Goal: Task Accomplishment & Management: Manage account settings

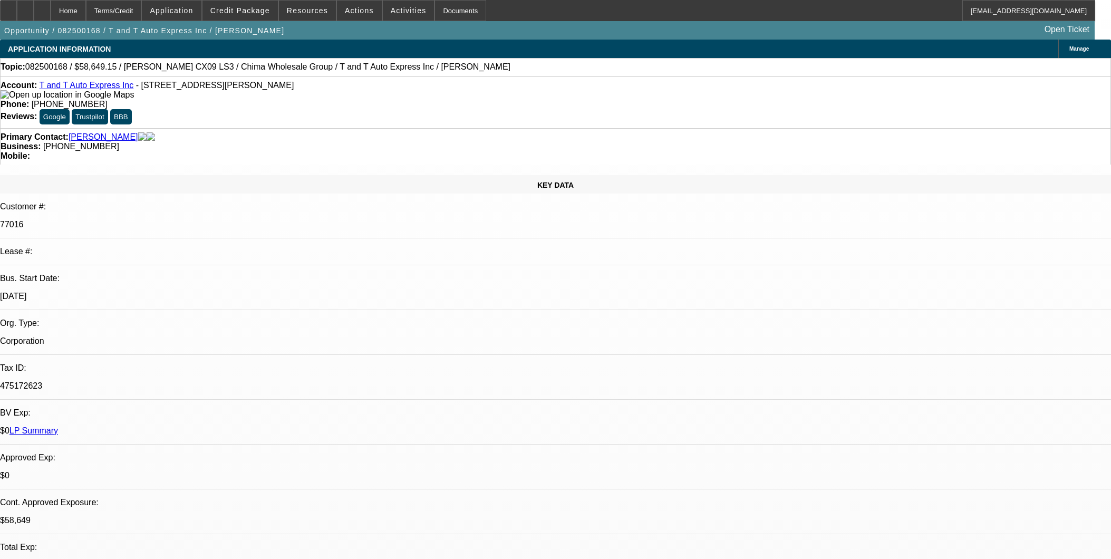
select select "0.15"
select select "2"
select select "0"
select select "6"
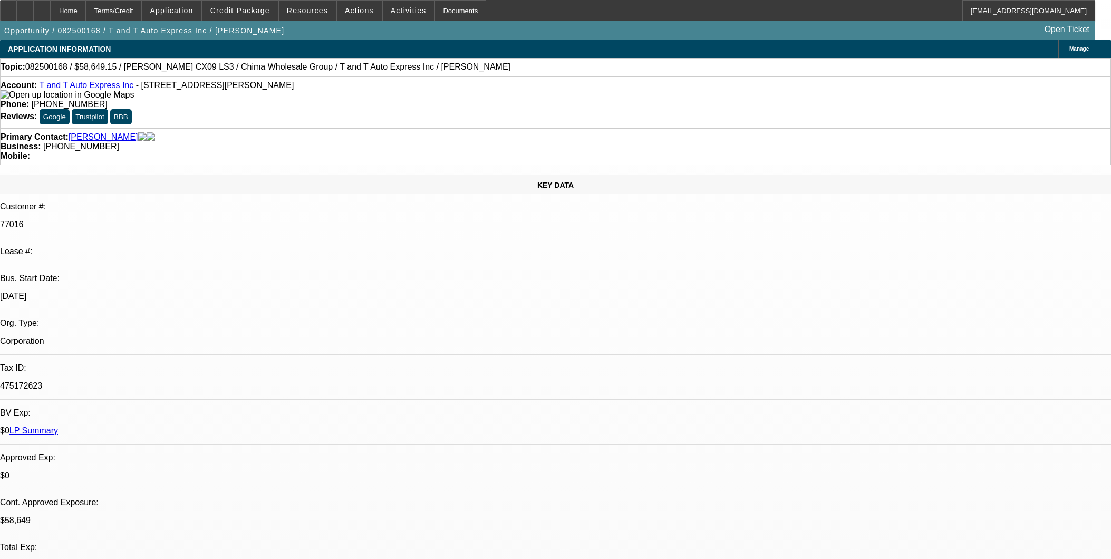
select select "2"
select select "0.1"
select select "4"
select select "0"
select select "2"
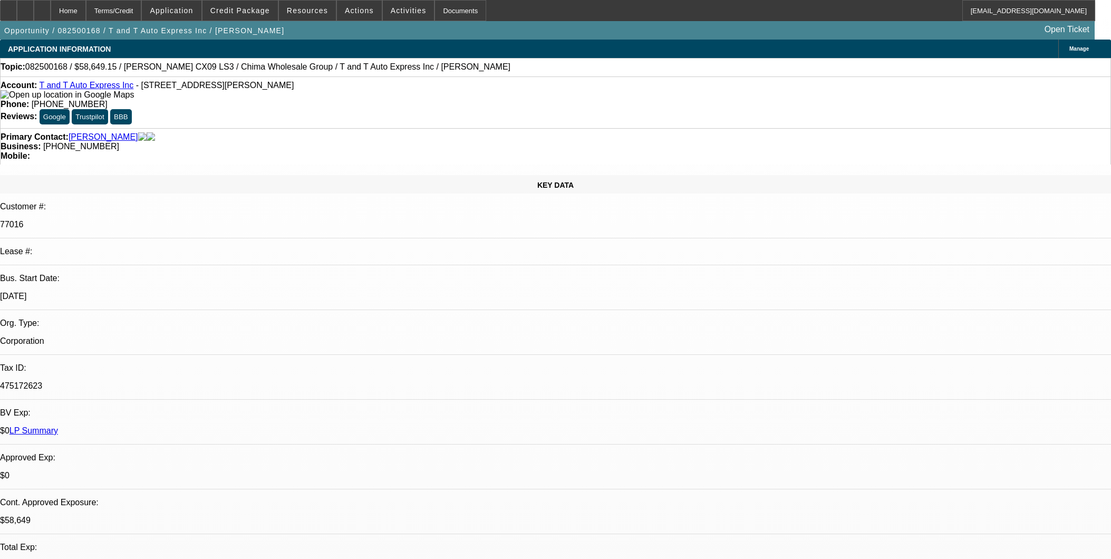
select select "0.1"
select select "4"
select select "0.15"
select select "2"
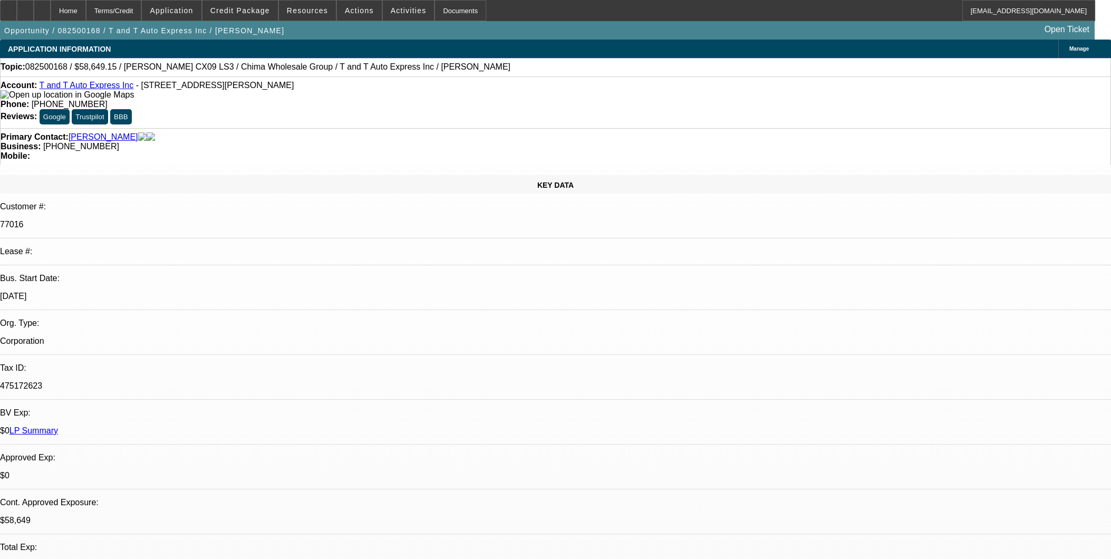
select select "0"
select select "6"
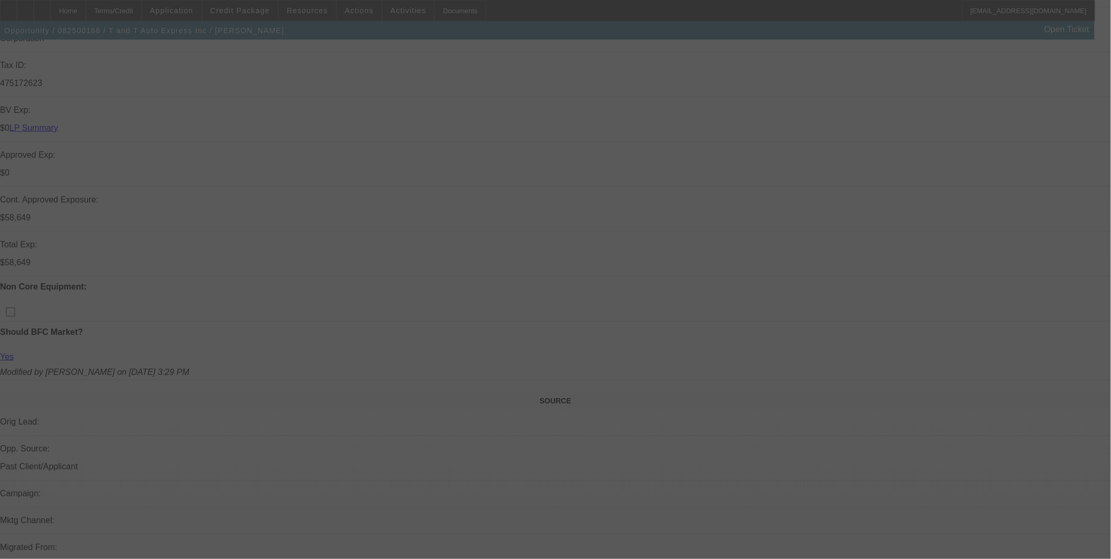
scroll to position [447, 0]
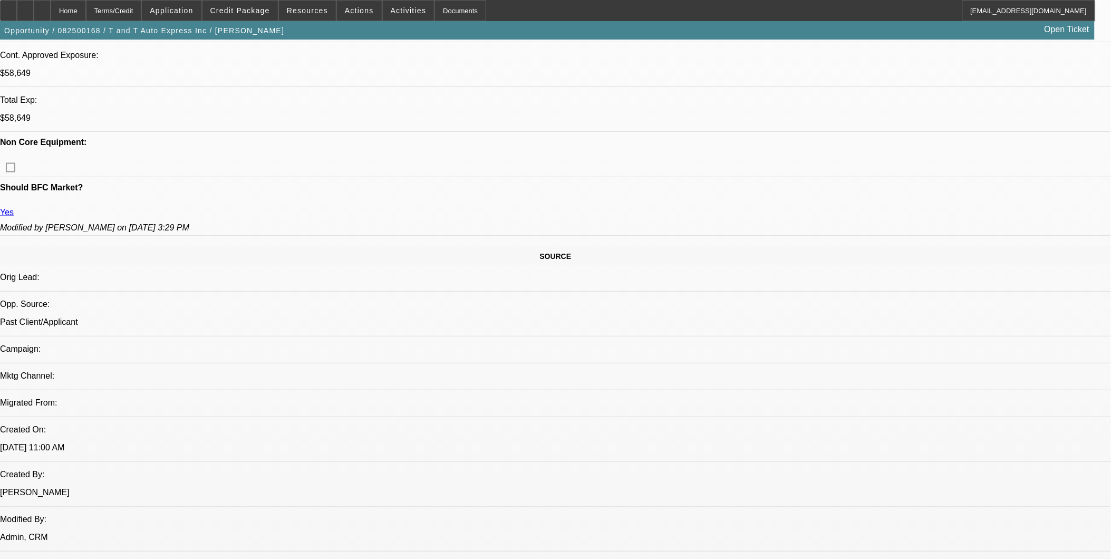
select select "0.15"
select select "2"
select select "0"
select select "0.1"
select select "0"
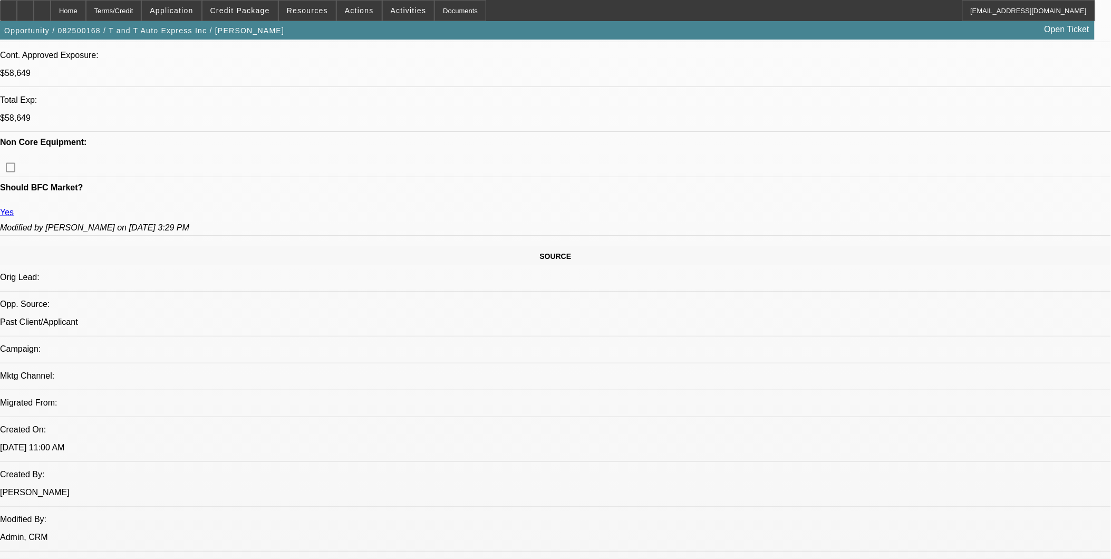
select select "0.1"
select select "0.15"
select select "2"
select select "0"
select select "1"
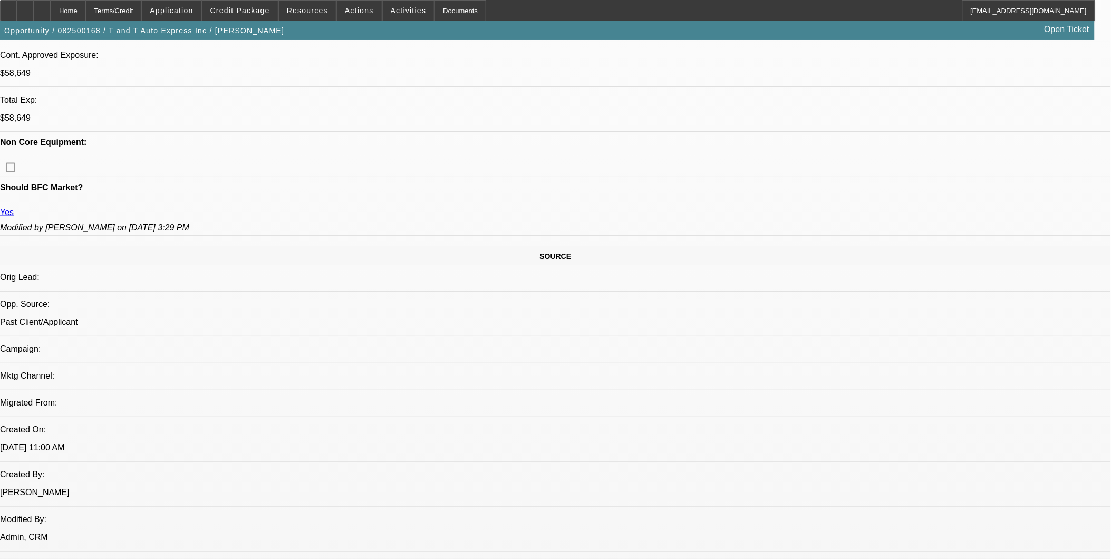
select select "2"
select select "6"
select select "1"
select select "2"
select select "4"
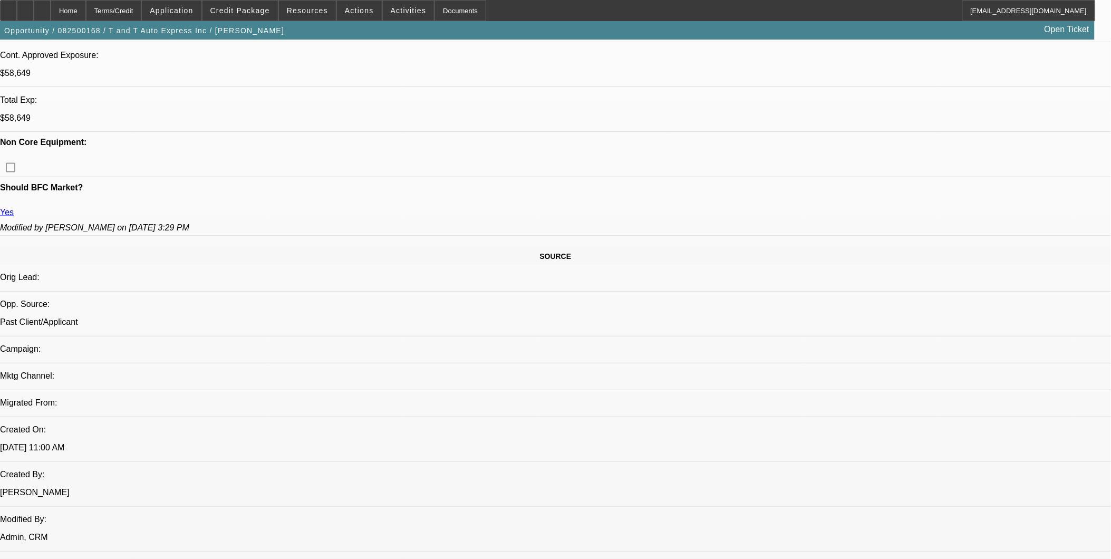
select select "1"
select select "2"
select select "4"
select select "1"
select select "2"
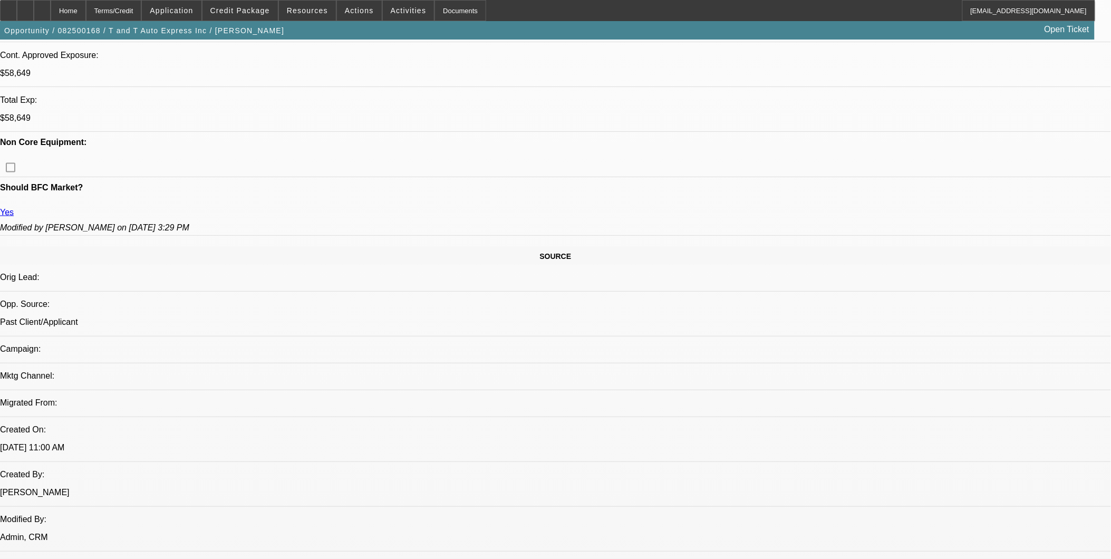
select select "6"
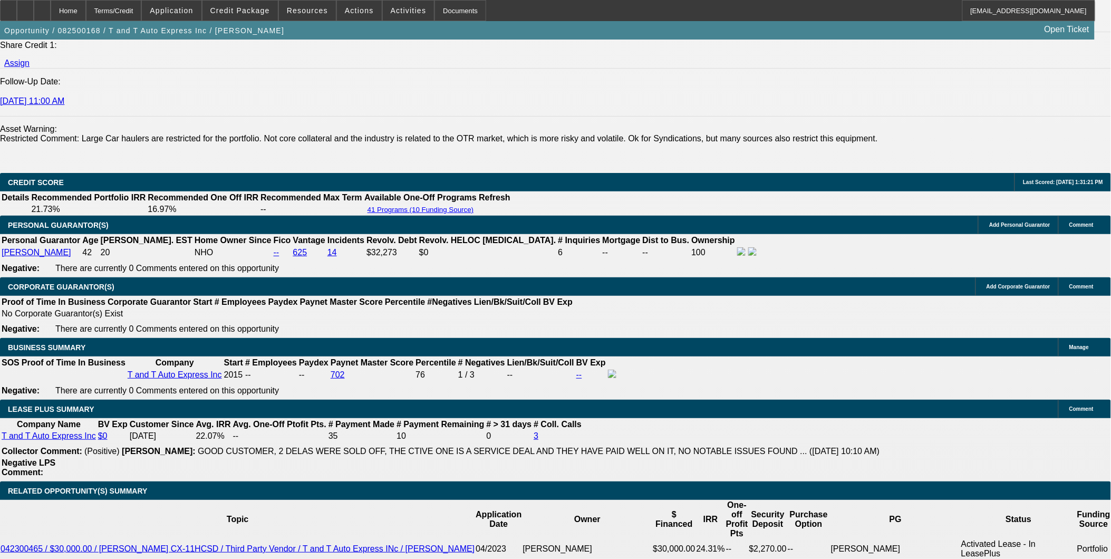
scroll to position [1561, 0]
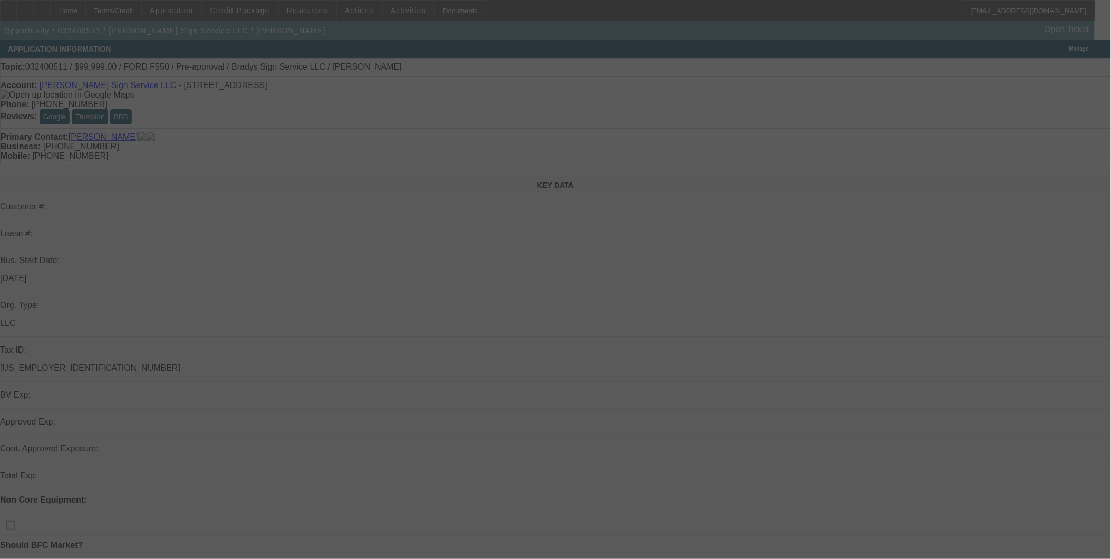
select select "0"
select select "2"
select select "0"
select select "2"
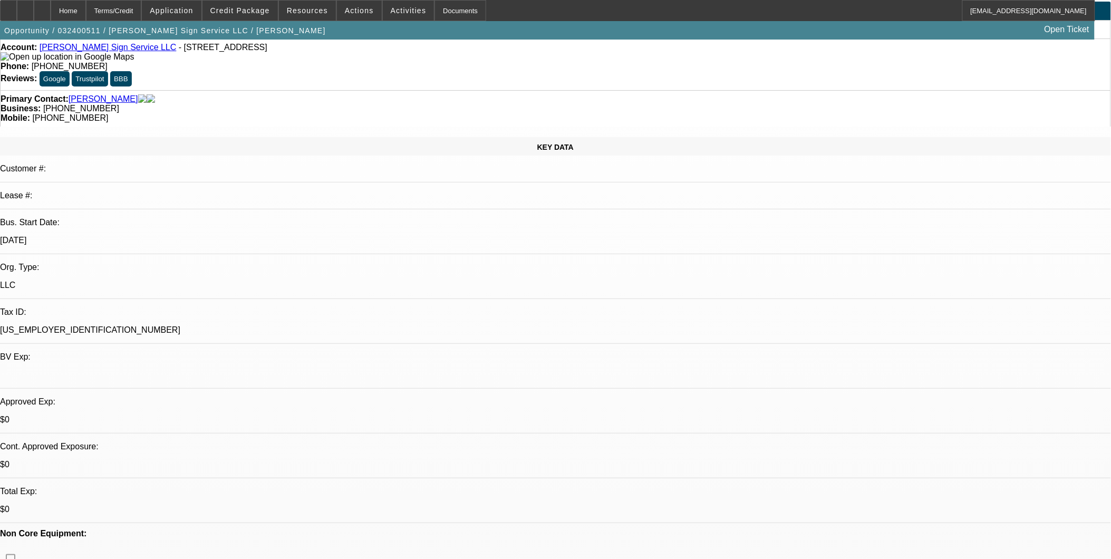
scroll to position [59, 0]
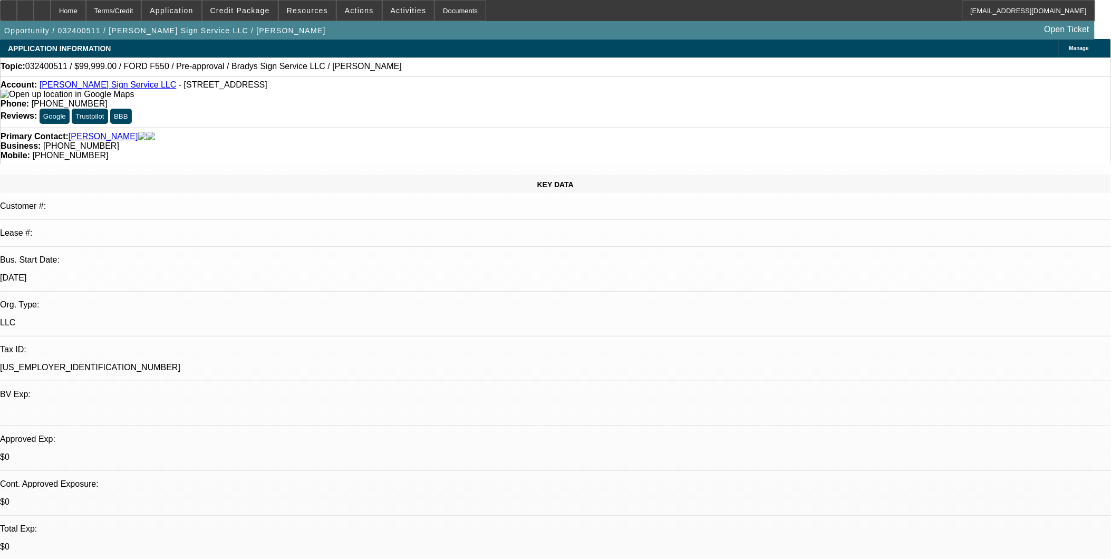
scroll to position [0, 0]
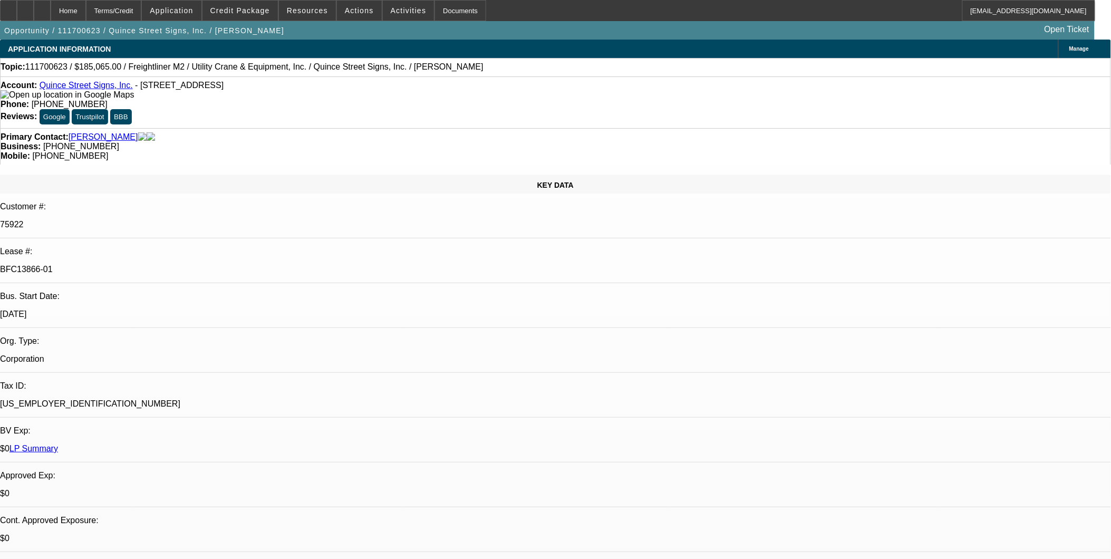
select select "0"
select select "2"
select select "0"
select select "2"
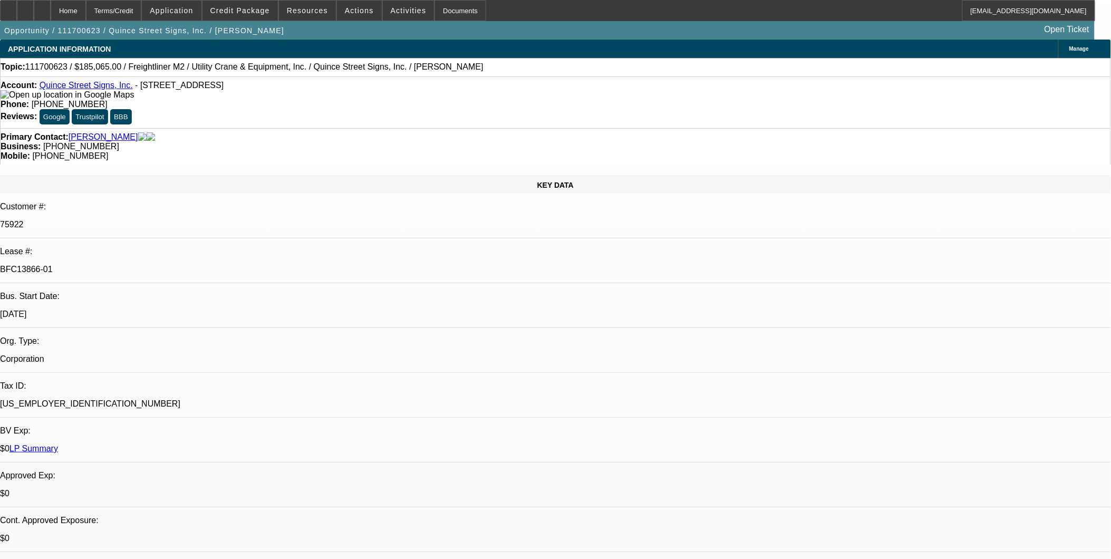
select select "0"
select select "2"
select select "0"
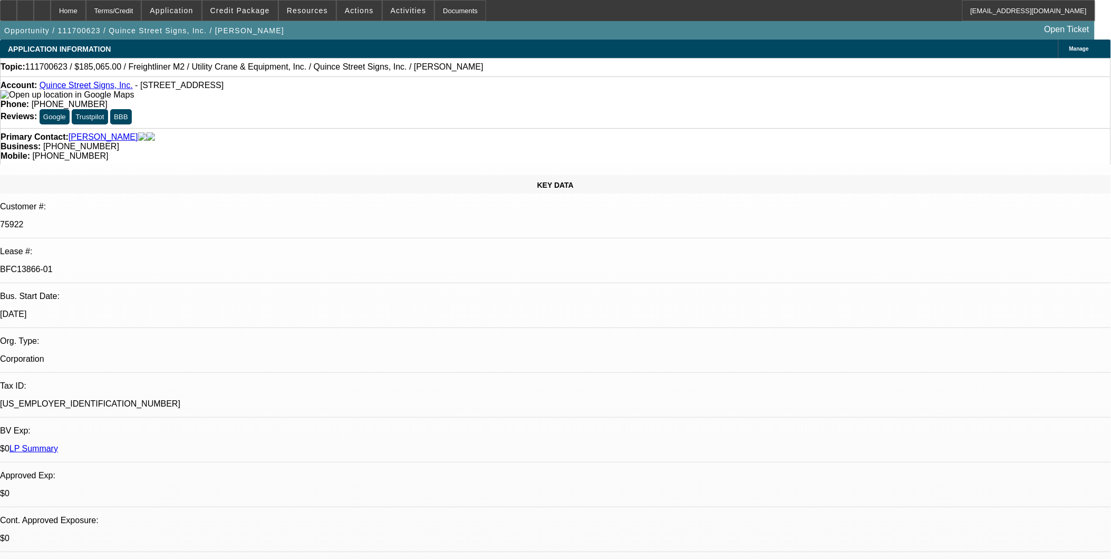
select select "2"
select select "0"
select select "1"
select select "2"
select select "6"
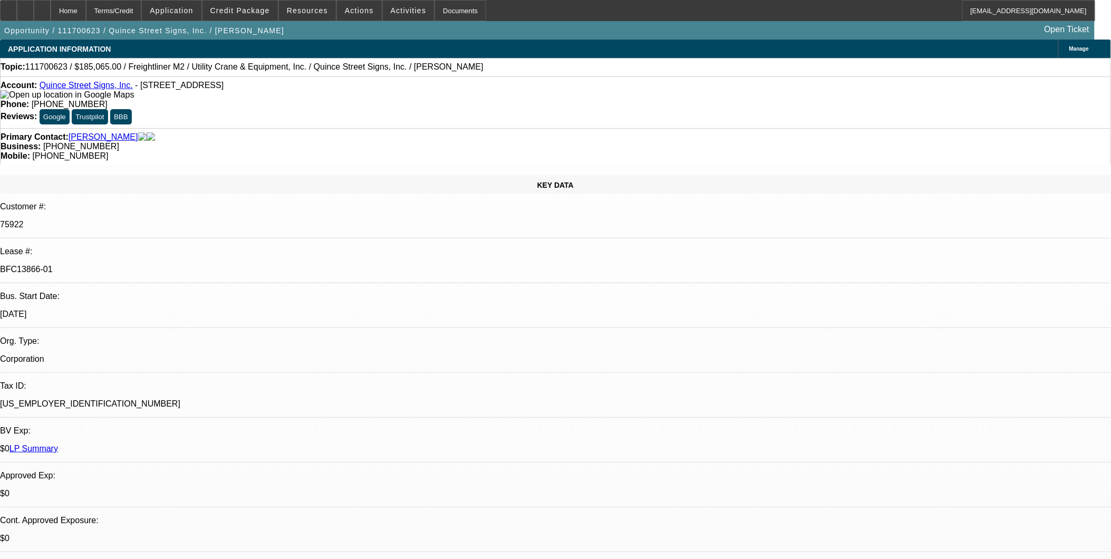
select select "1"
select select "2"
select select "6"
select select "1"
select select "2"
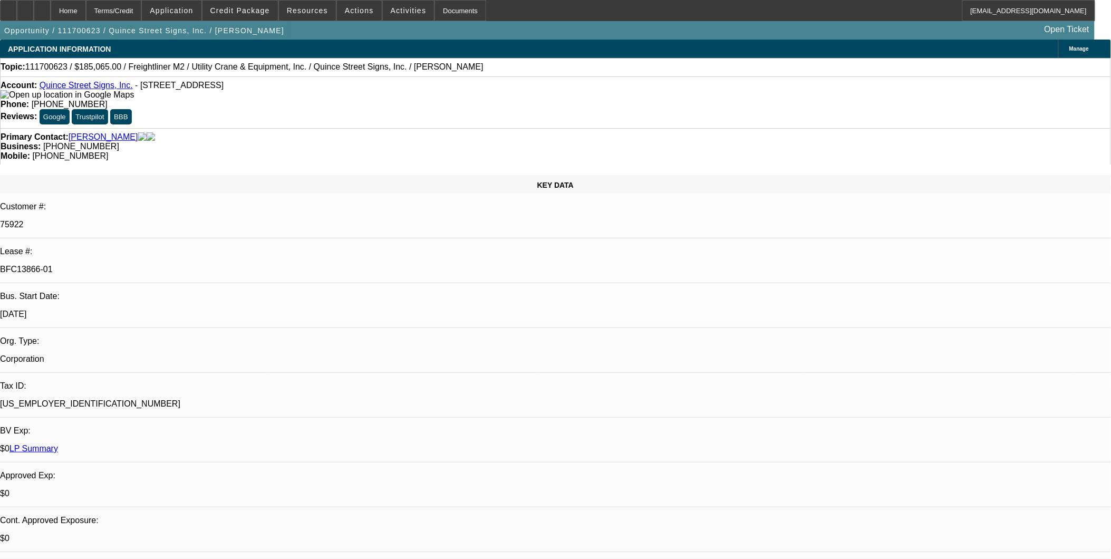
select select "6"
select select "1"
select select "2"
select select "6"
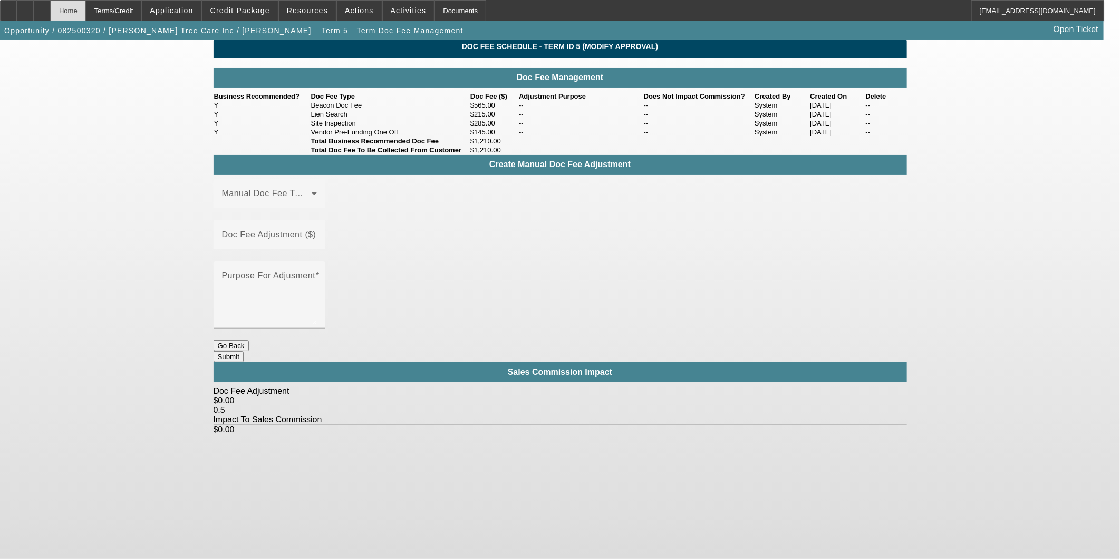
click at [86, 9] on div "Home" at bounding box center [68, 10] width 35 height 21
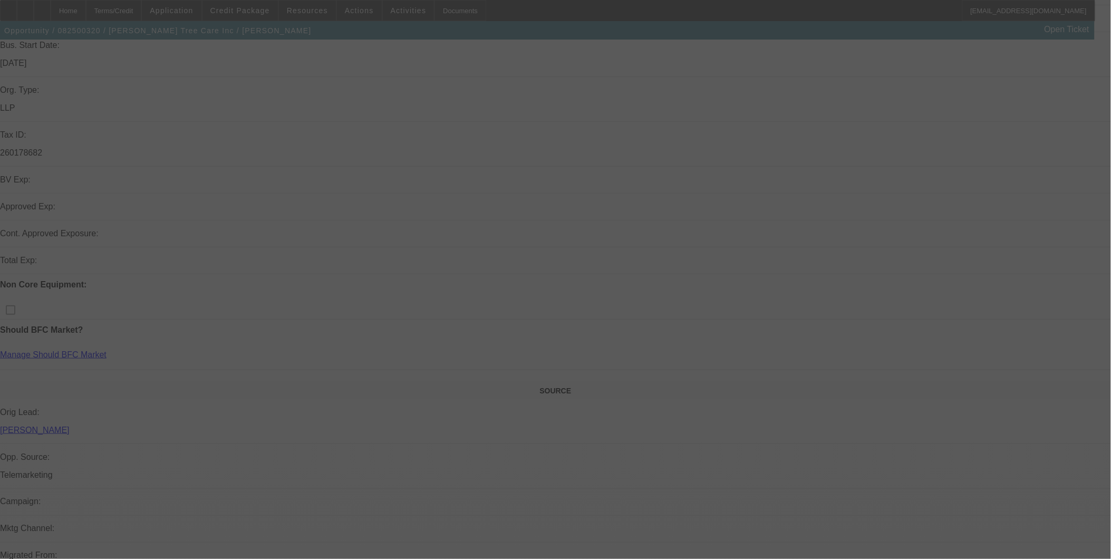
scroll to position [293, 0]
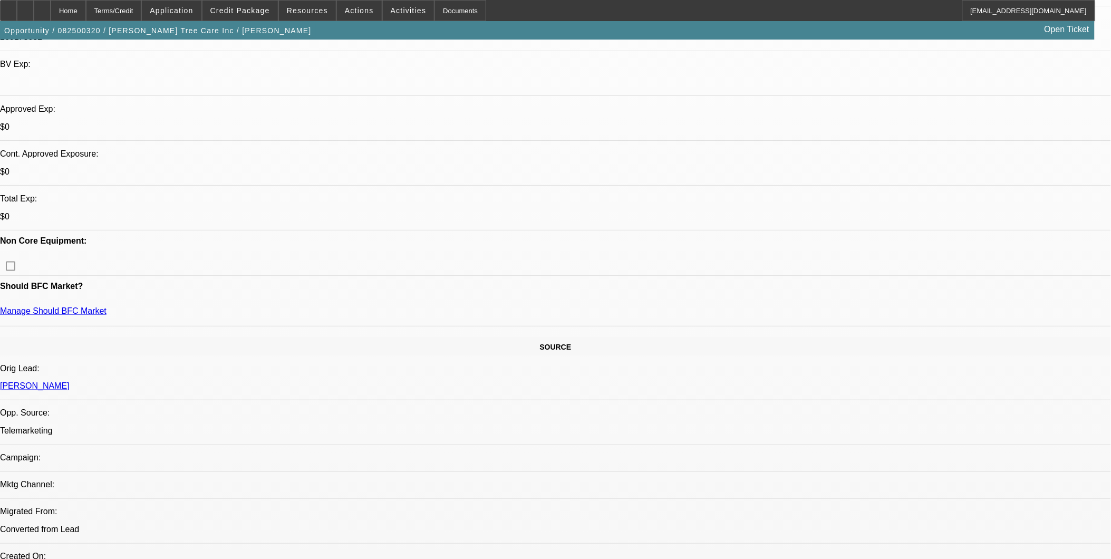
select select "0"
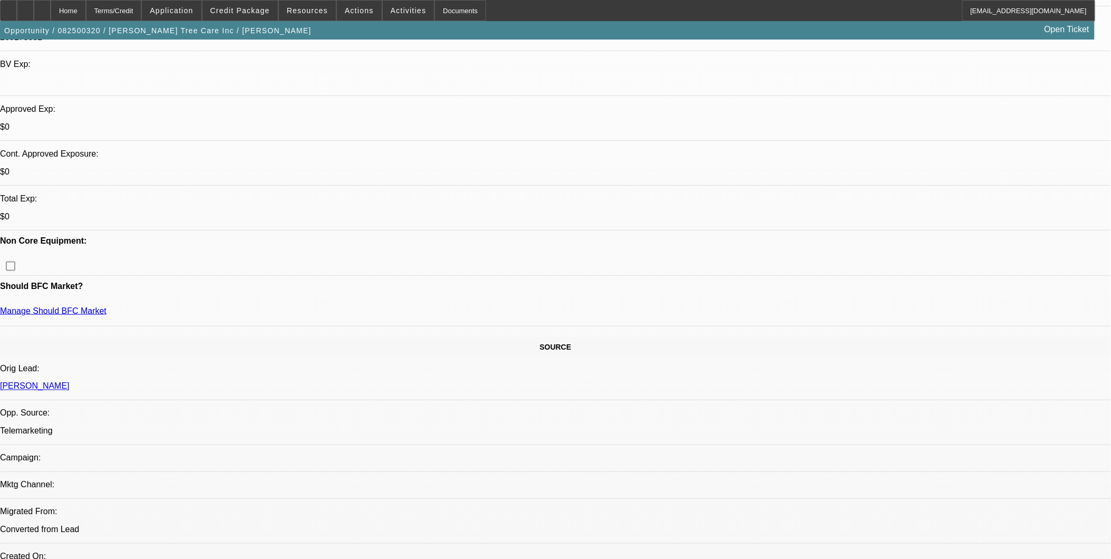
select select "0"
select select "2"
select select "0"
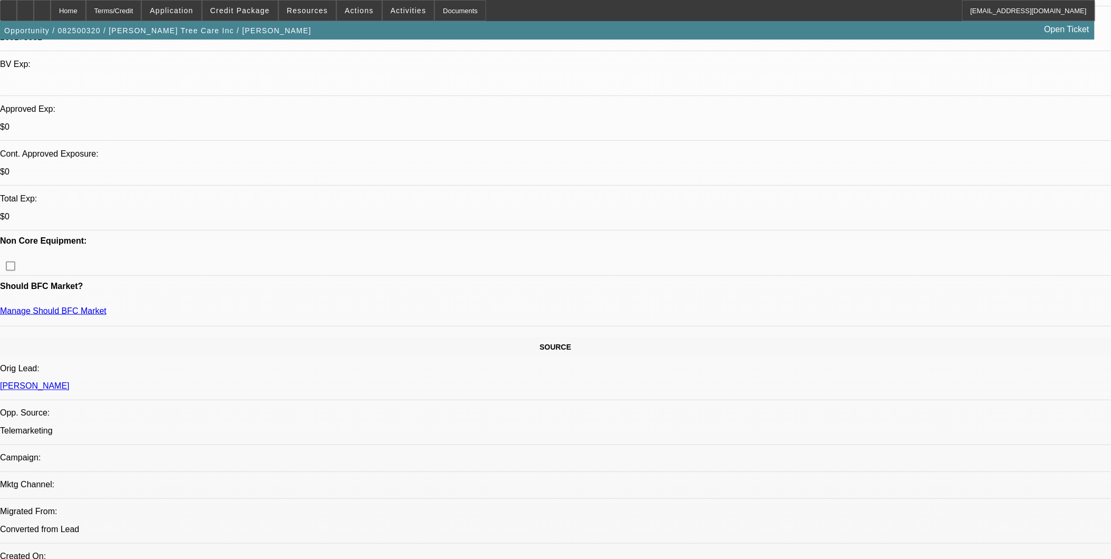
select select "2"
select select "0"
select select "1"
select select "6"
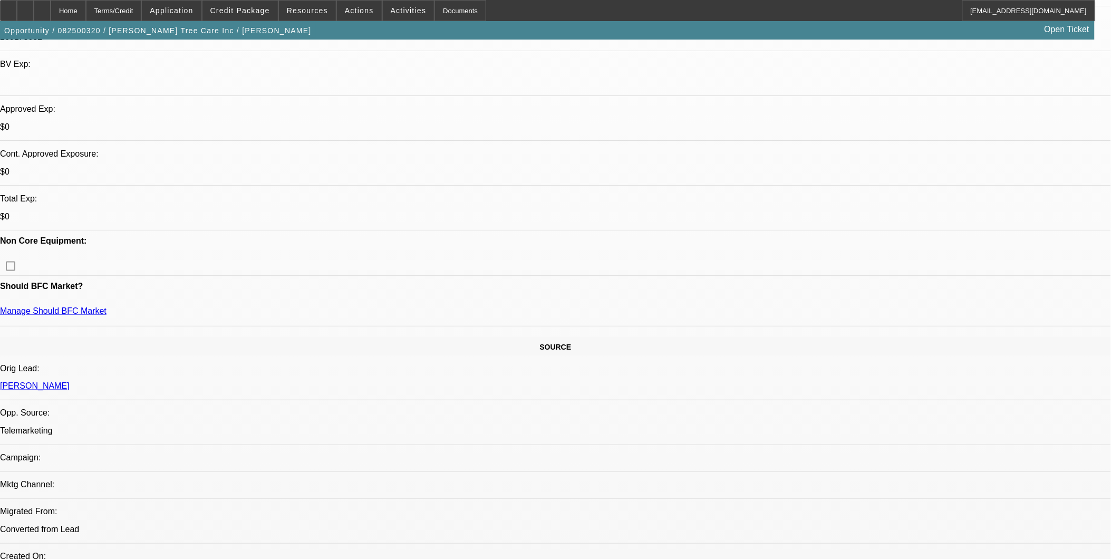
select select "1"
select select "6"
select select "1"
select select "2"
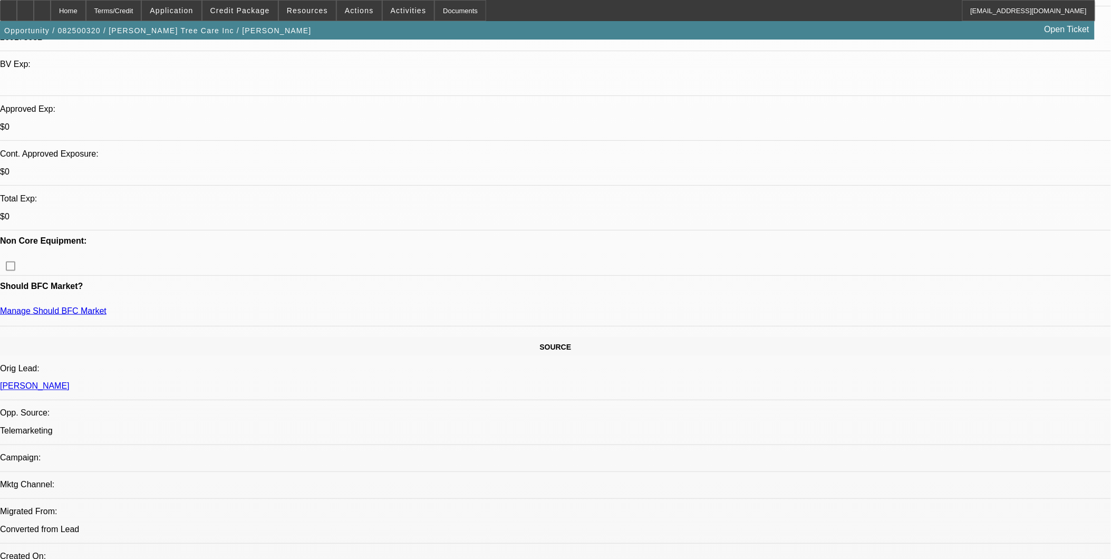
select select "6"
select select "1"
select select "2"
select select "6"
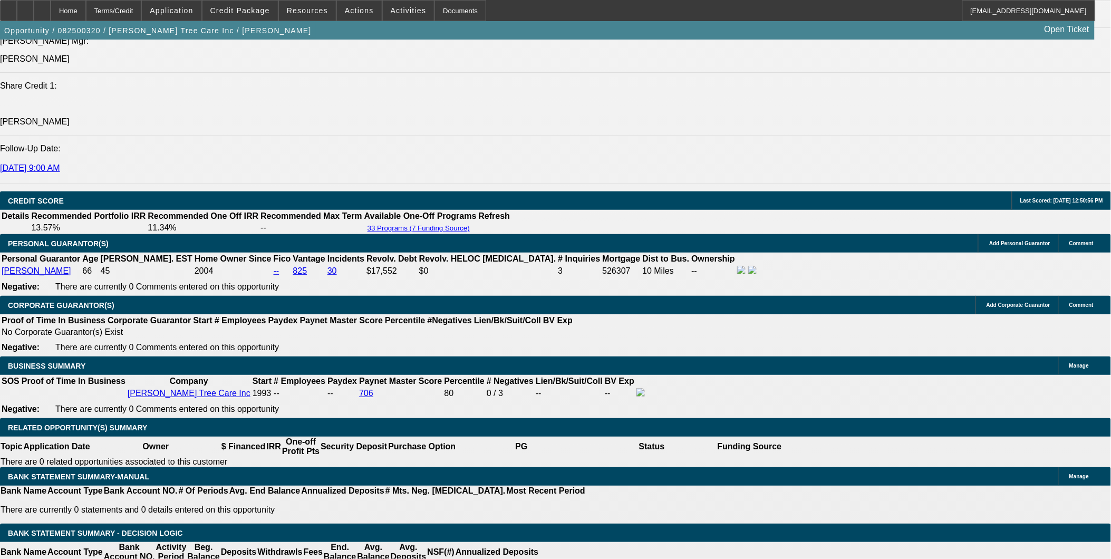
scroll to position [1406, 0]
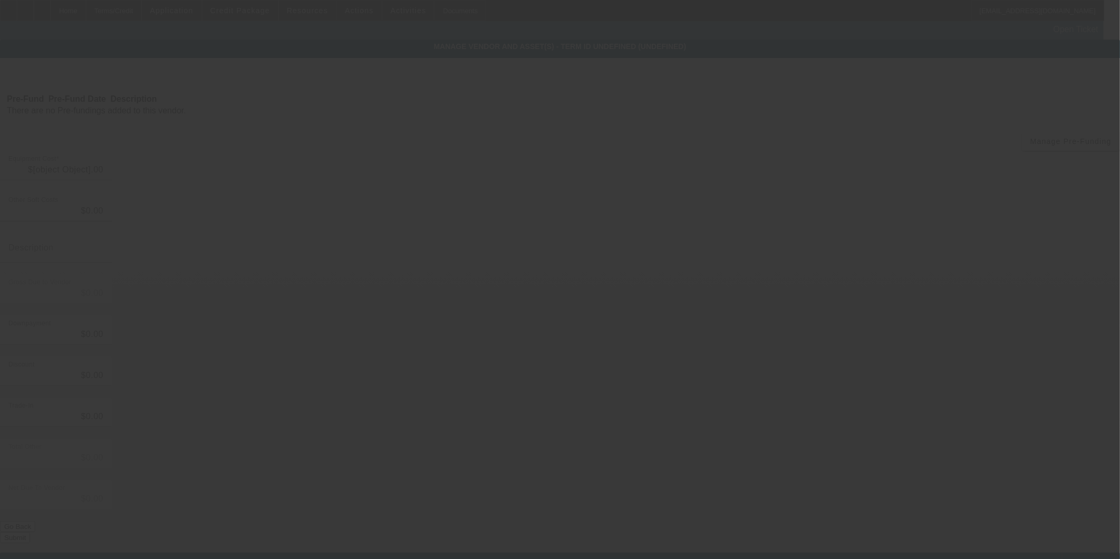
type input "$114,000.00"
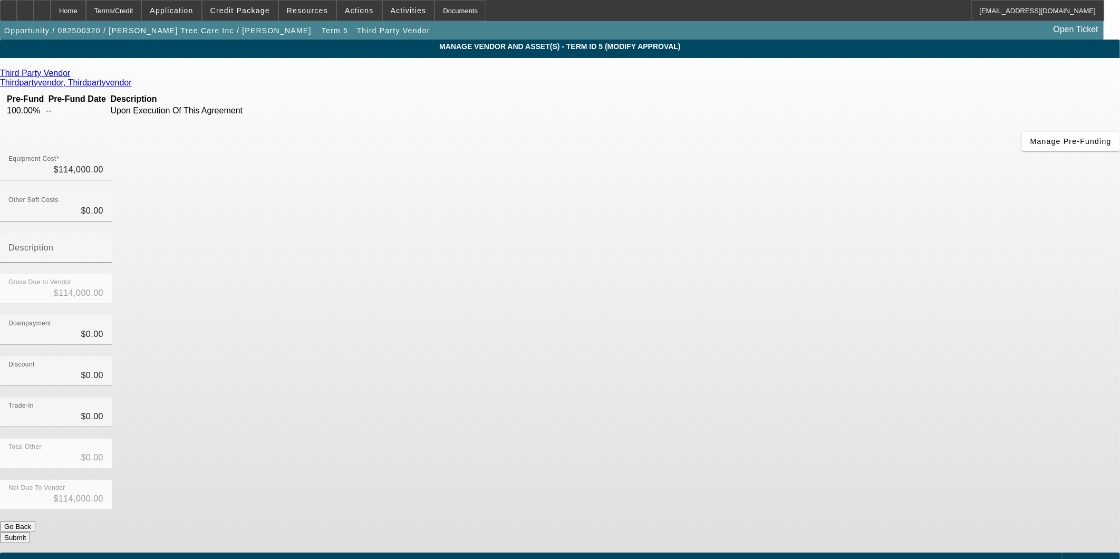
click at [44, 116] on td "100.00%" at bounding box center [25, 110] width 38 height 11
click at [86, 13] on div "Home" at bounding box center [68, 10] width 35 height 21
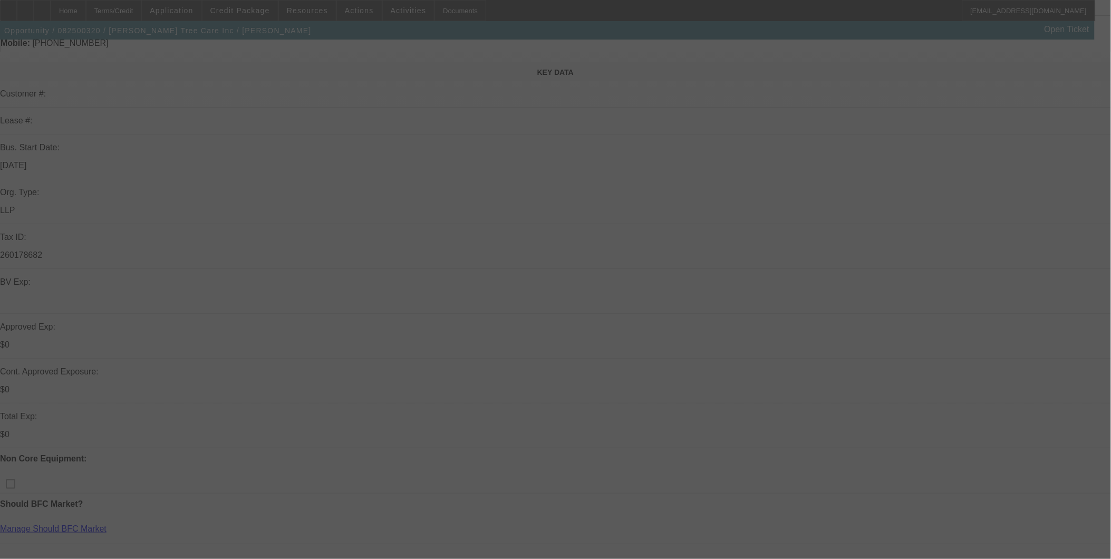
scroll to position [117, 0]
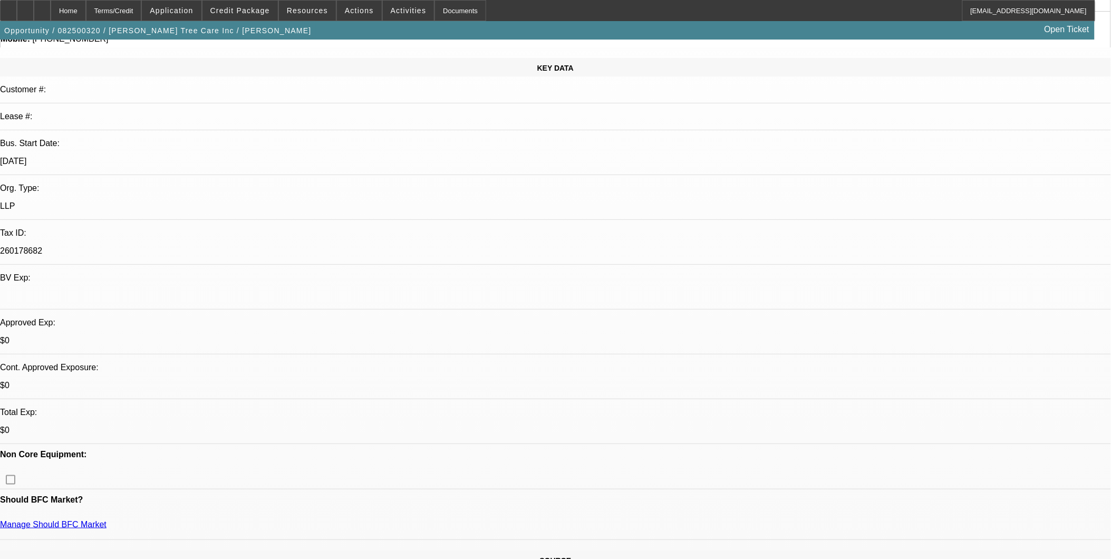
select select "0"
select select "6"
select select "0"
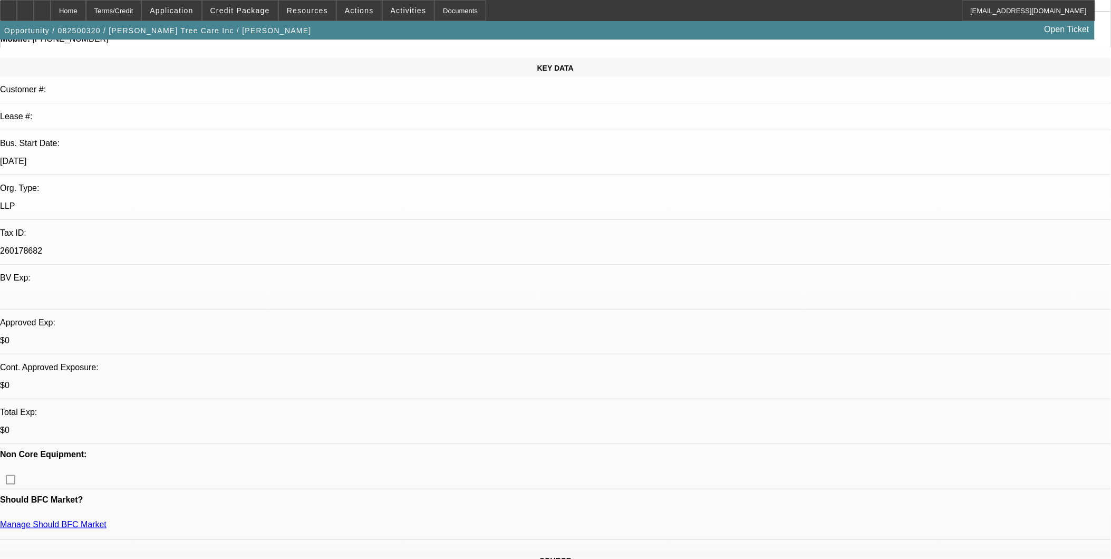
select select "0"
select select "6"
select select "0"
select select "2"
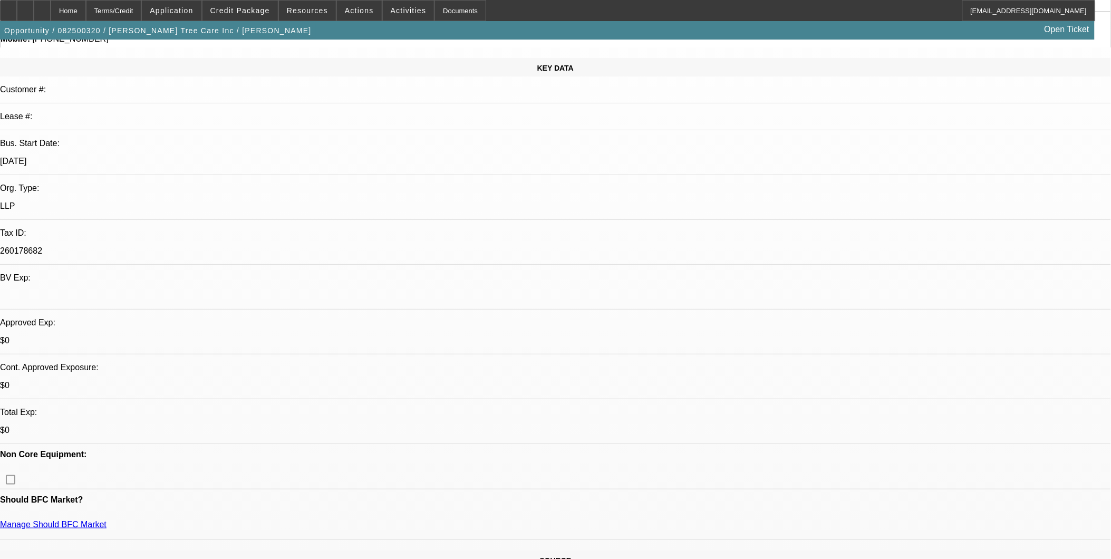
select select "2"
select select "0"
select select "6"
select select "0"
select select "2"
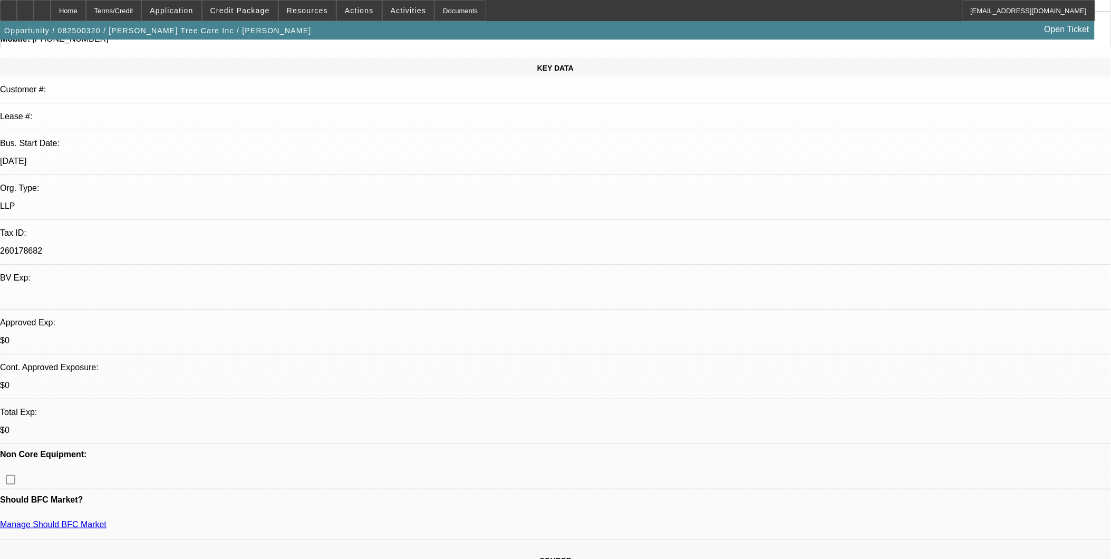
select select "2"
select select "0"
select select "6"
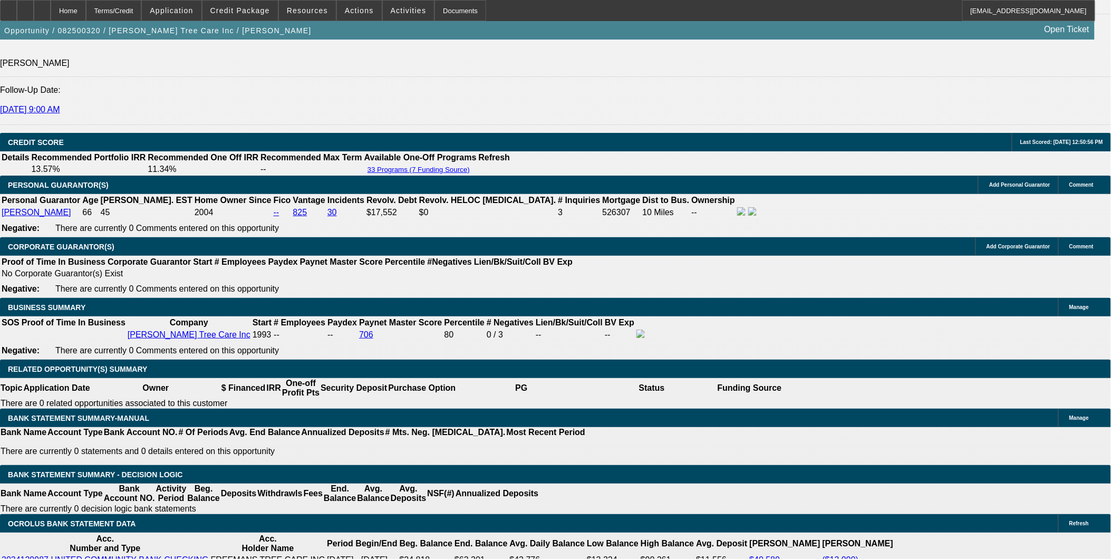
scroll to position [1465, 0]
